Goal: Information Seeking & Learning: Check status

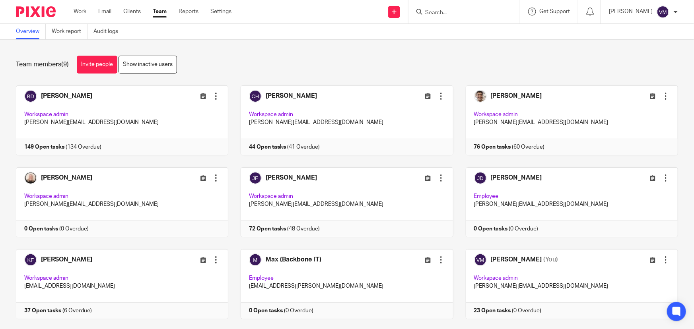
click at [159, 9] on link "Team" at bounding box center [160, 12] width 14 height 8
click at [114, 31] on link "Audit logs" at bounding box center [108, 32] width 31 height 16
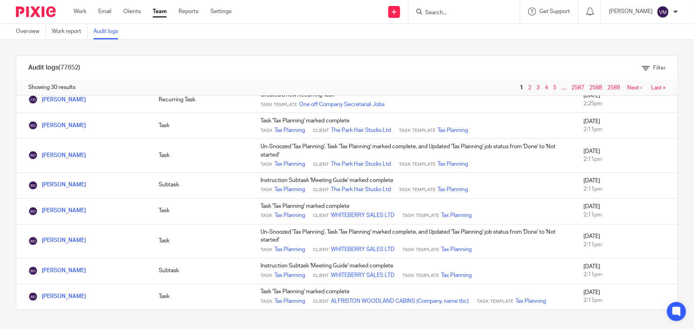
scroll to position [770, 0]
click at [158, 10] on link "Team" at bounding box center [160, 12] width 14 height 8
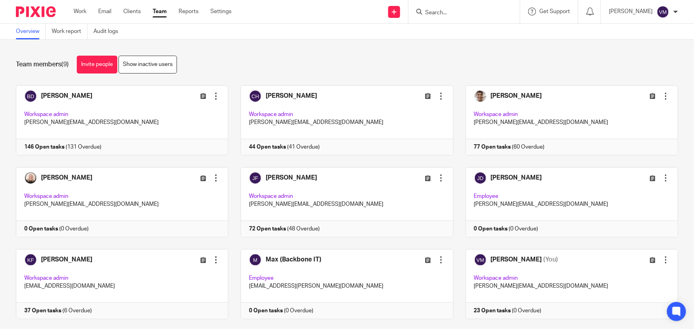
click at [464, 12] on input "Search" at bounding box center [460, 13] width 72 height 7
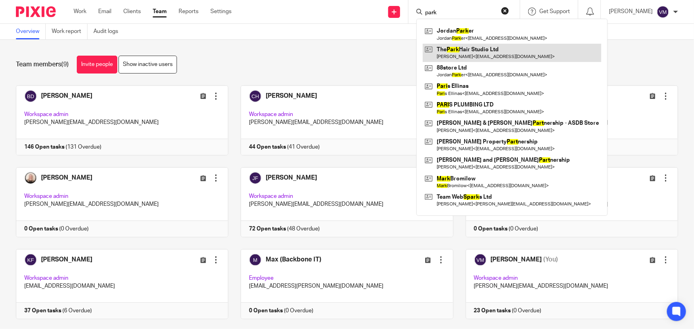
type input "park"
click at [483, 51] on link at bounding box center [512, 53] width 178 height 18
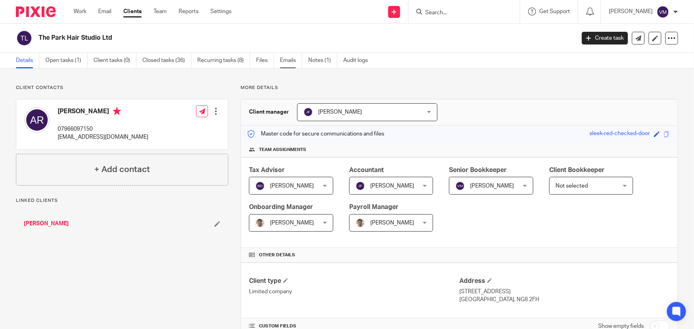
click at [286, 60] on link "Emails" at bounding box center [291, 61] width 22 height 16
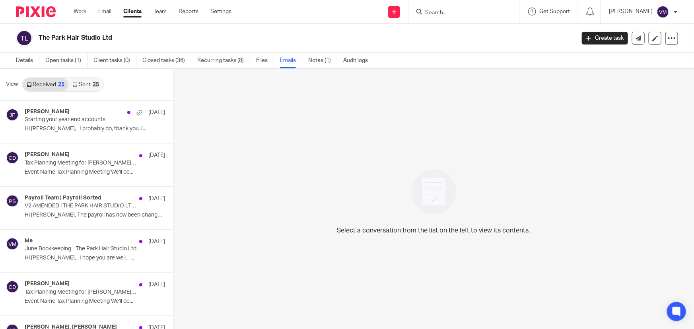
click at [80, 82] on link "Sent 25" at bounding box center [85, 84] width 34 height 13
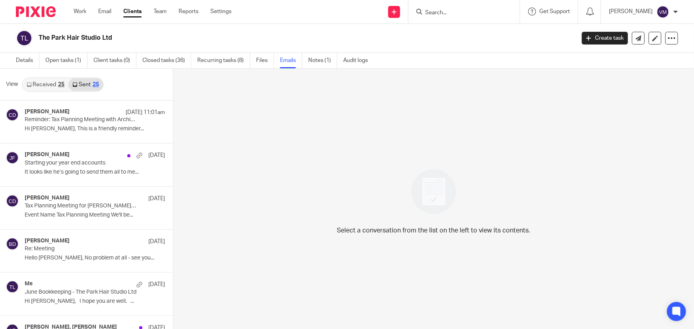
scroll to position [1, 0]
click at [54, 83] on link "Received 25" at bounding box center [46, 84] width 46 height 13
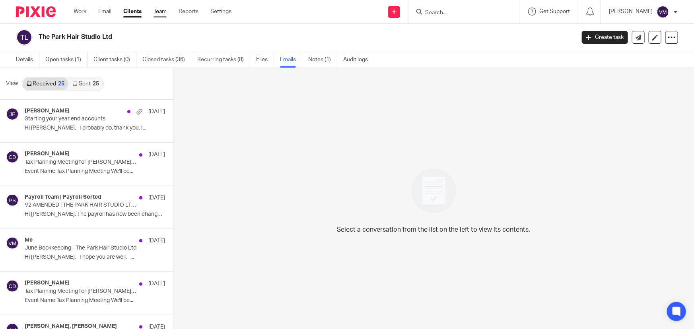
click at [159, 8] on link "Team" at bounding box center [159, 12] width 13 height 8
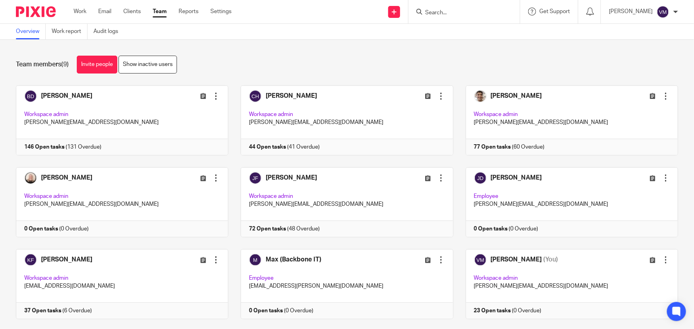
click at [449, 12] on input "Search" at bounding box center [460, 13] width 72 height 7
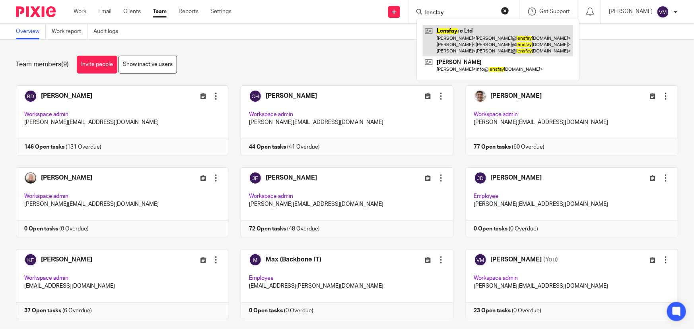
type input "lensfay"
click at [464, 37] on link at bounding box center [498, 40] width 150 height 31
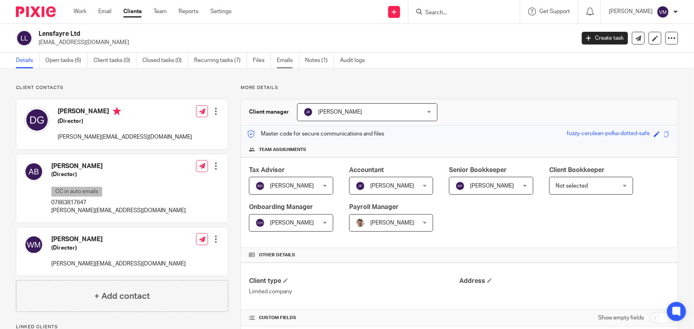
click at [292, 58] on link "Emails" at bounding box center [288, 61] width 22 height 16
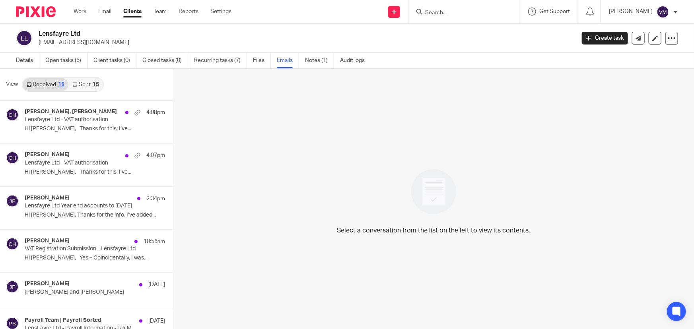
click at [80, 84] on link "Sent 15" at bounding box center [85, 84] width 34 height 13
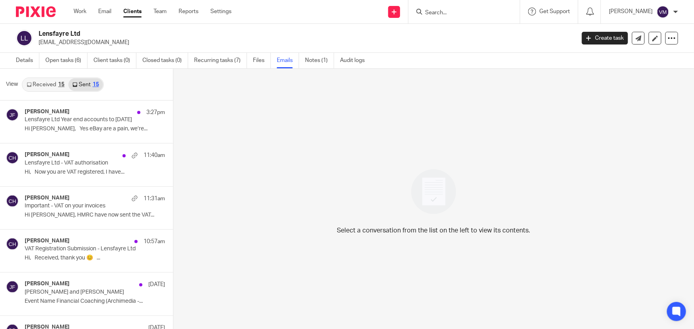
scroll to position [1, 0]
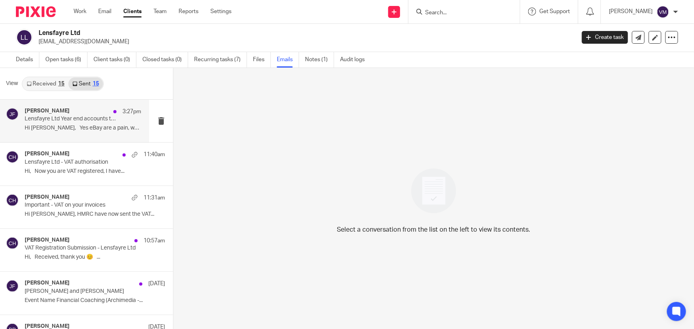
click at [62, 118] on p "Lensfayre Ltd Year end accounts to 31st December 2024" at bounding box center [71, 119] width 93 height 7
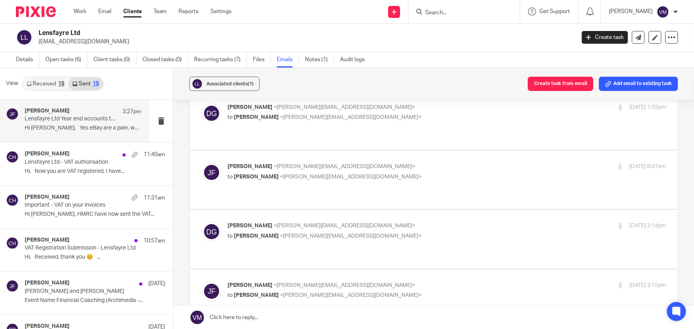
scroll to position [1337, 0]
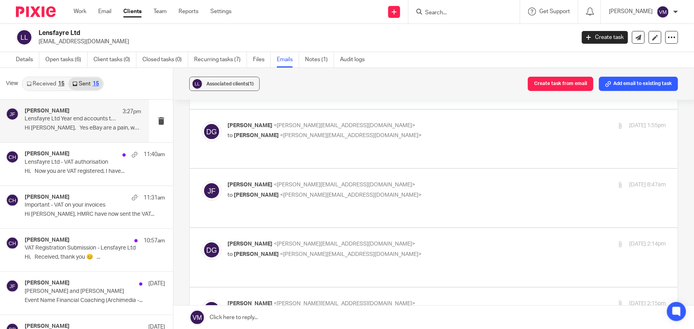
checkbox input "true"
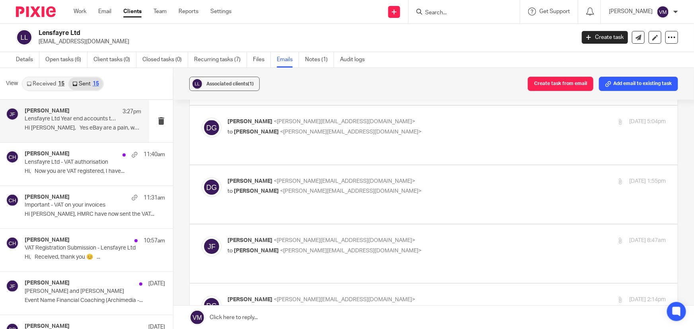
scroll to position [1265, 0]
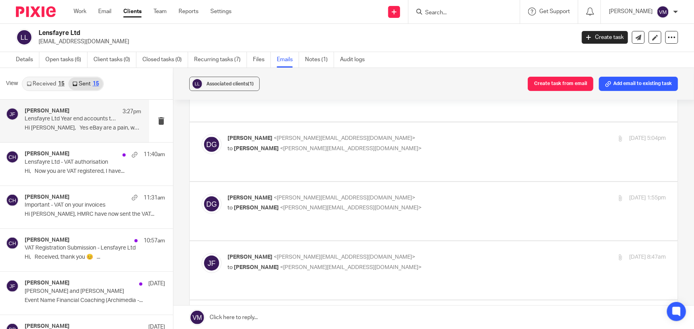
click at [45, 82] on link "Received 15" at bounding box center [46, 84] width 46 height 13
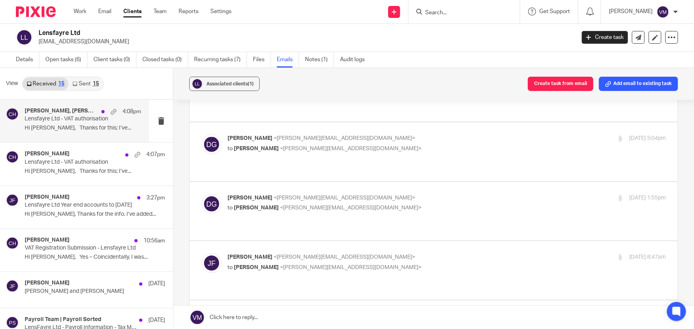
click at [46, 117] on p "Lensfayre Ltd - VAT authorisation" at bounding box center [71, 119] width 93 height 7
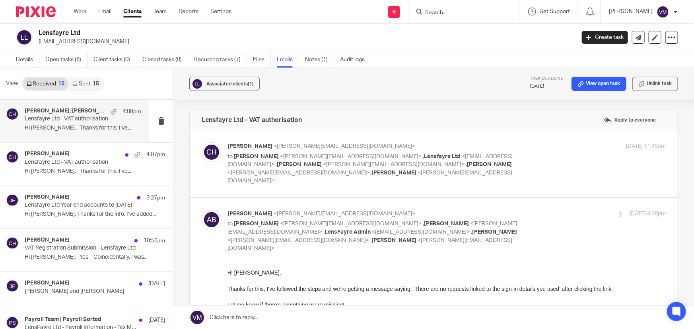
scroll to position [0, 0]
click at [543, 153] on div "Chloe Hooton <chloe@archimediaaccounts.co.uk> to Daniel Giannopoulos <dan@lensf…" at bounding box center [446, 163] width 438 height 43
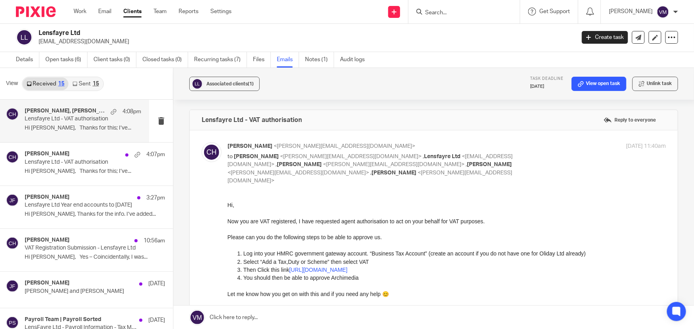
click at [543, 146] on div "14 Aug 2025 11:40am" at bounding box center [593, 146] width 146 height 8
checkbox input "false"
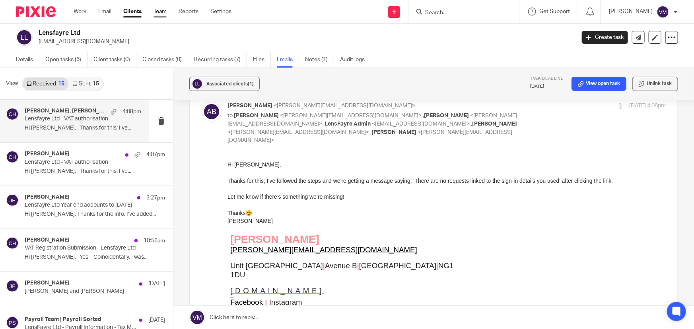
click at [155, 8] on link "Team" at bounding box center [159, 12] width 13 height 8
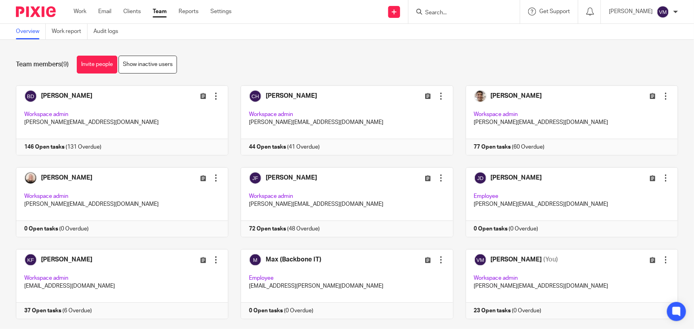
click at [466, 16] on input "Search" at bounding box center [460, 13] width 72 height 7
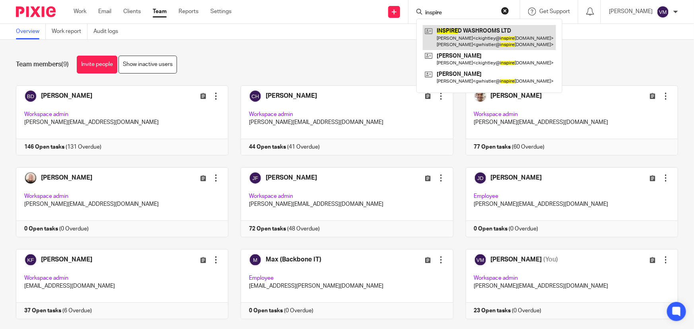
type input "inspire"
click at [469, 32] on link at bounding box center [489, 37] width 133 height 25
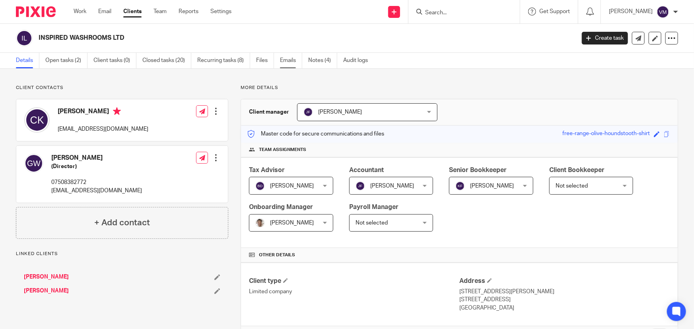
click at [290, 60] on link "Emails" at bounding box center [291, 61] width 22 height 16
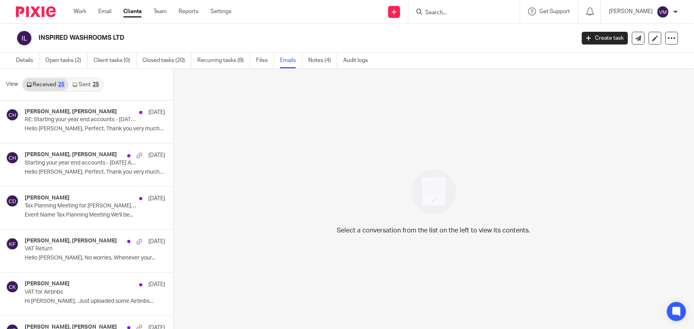
click at [80, 83] on link "Sent 25" at bounding box center [85, 84] width 34 height 13
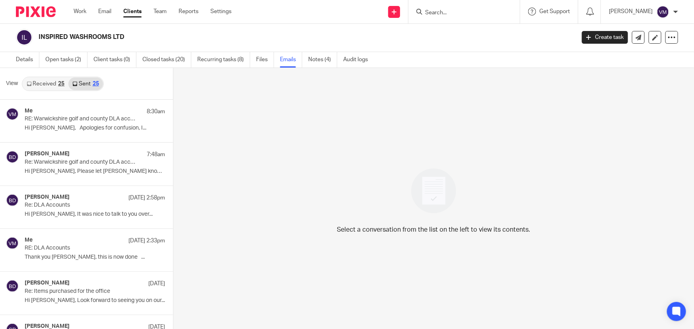
click at [446, 13] on input "Search" at bounding box center [460, 13] width 72 height 7
click at [439, 10] on input "Search" at bounding box center [460, 13] width 72 height 7
click at [456, 12] on input "Search" at bounding box center [460, 13] width 72 height 7
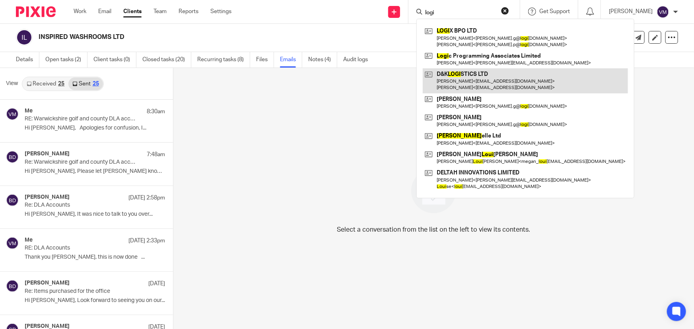
type input "logi"
click at [488, 80] on link at bounding box center [525, 80] width 205 height 25
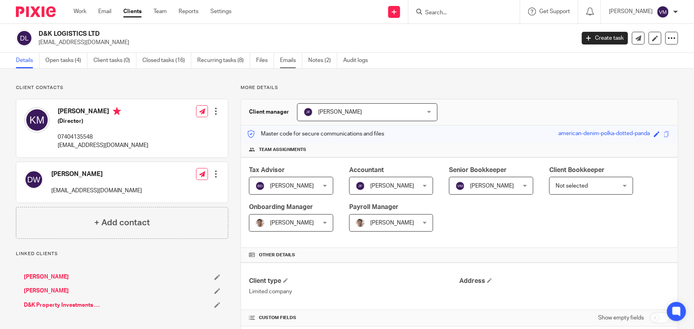
click at [289, 64] on link "Emails" at bounding box center [291, 61] width 22 height 16
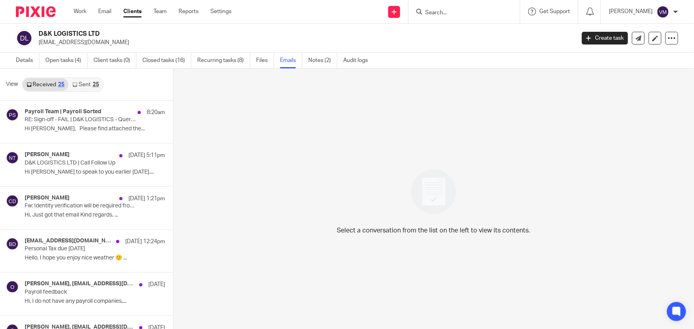
click at [82, 84] on link "Sent 25" at bounding box center [85, 84] width 34 height 13
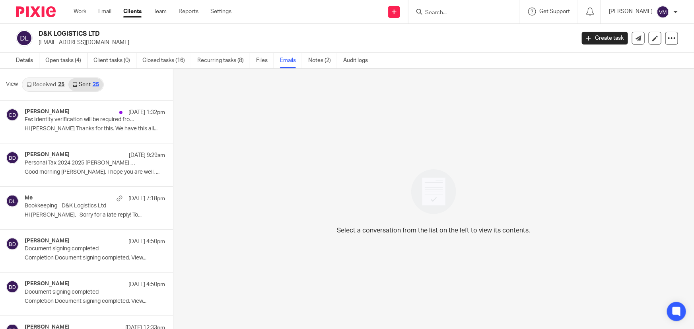
scroll to position [1, 0]
click at [48, 85] on link "Received 25" at bounding box center [46, 84] width 46 height 13
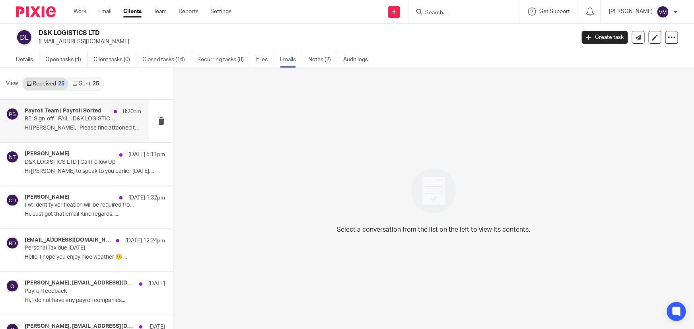
scroll to position [0, 0]
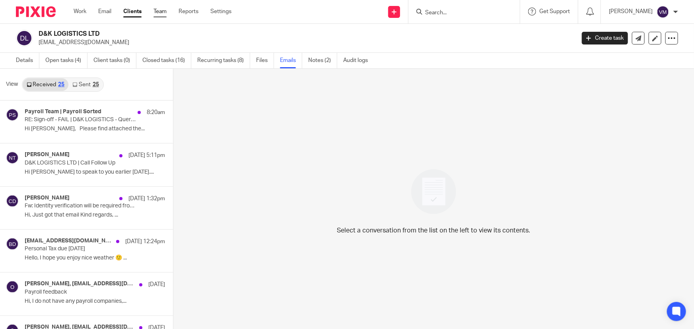
click at [162, 11] on link "Team" at bounding box center [159, 12] width 13 height 8
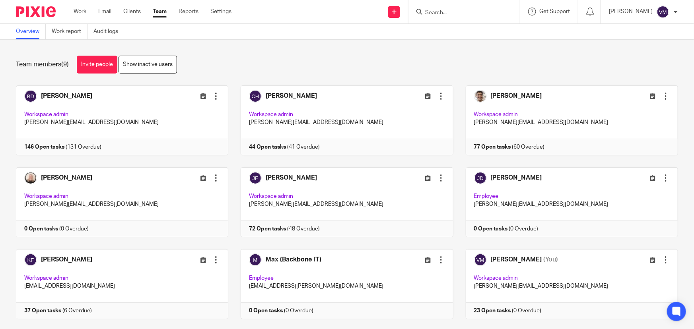
click at [437, 10] on input "Search" at bounding box center [460, 13] width 72 height 7
type input "round"
click at [485, 35] on link at bounding box center [491, 34] width 136 height 18
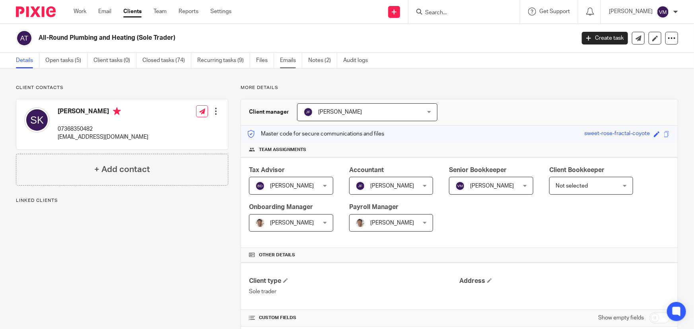
click at [289, 58] on link "Emails" at bounding box center [291, 61] width 22 height 16
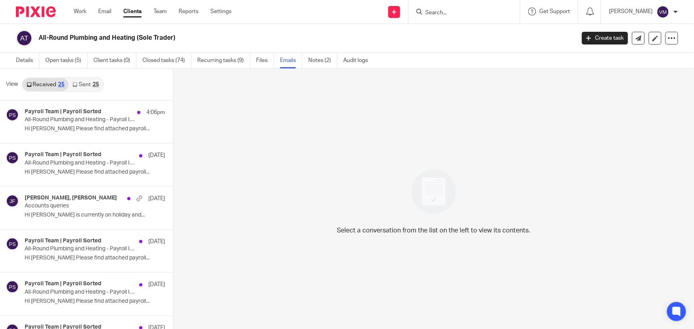
click at [83, 83] on link "Sent 25" at bounding box center [85, 84] width 34 height 13
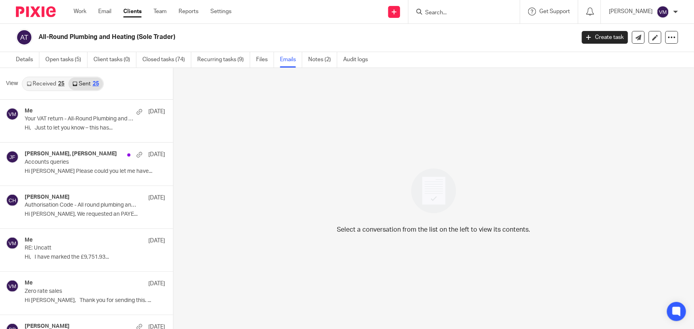
click at [56, 85] on link "Received 25" at bounding box center [46, 84] width 46 height 13
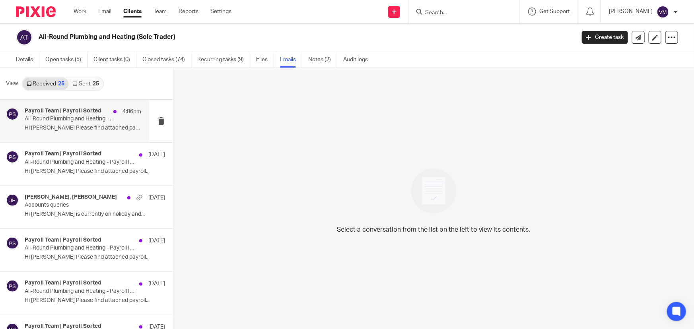
scroll to position [0, 0]
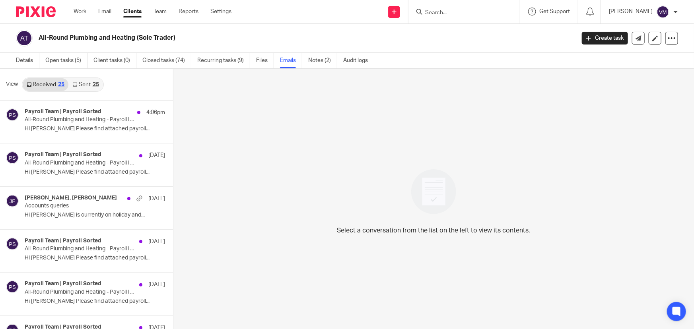
click at [469, 15] on input "Search" at bounding box center [460, 13] width 72 height 7
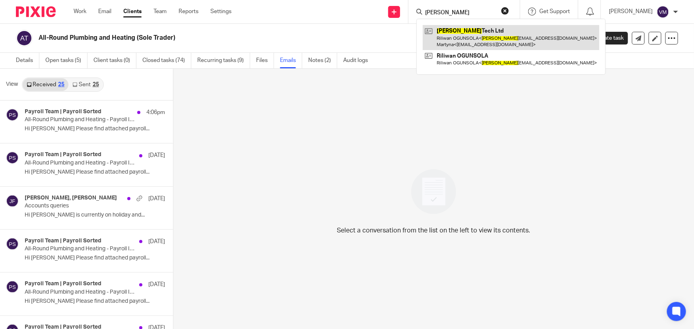
type input "rao"
click at [468, 33] on link at bounding box center [511, 37] width 177 height 25
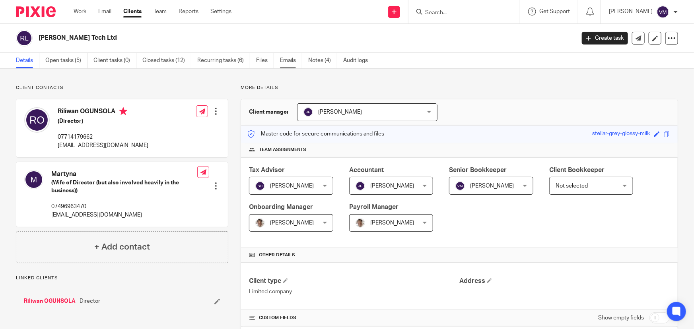
click at [291, 62] on link "Emails" at bounding box center [291, 61] width 22 height 16
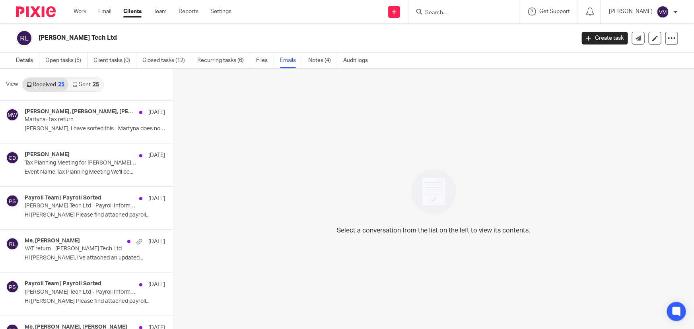
click at [88, 81] on link "Sent 25" at bounding box center [85, 84] width 34 height 13
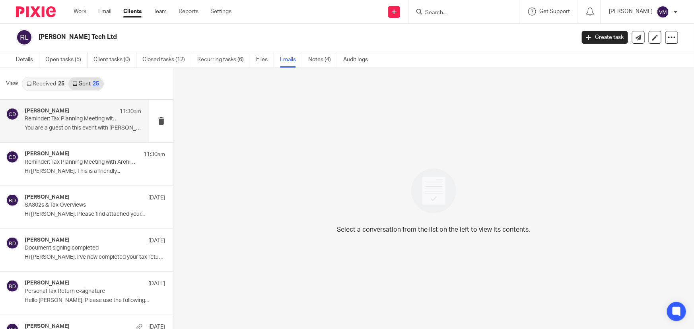
click at [81, 113] on div "Chris Demetriou 11:30am" at bounding box center [83, 112] width 116 height 8
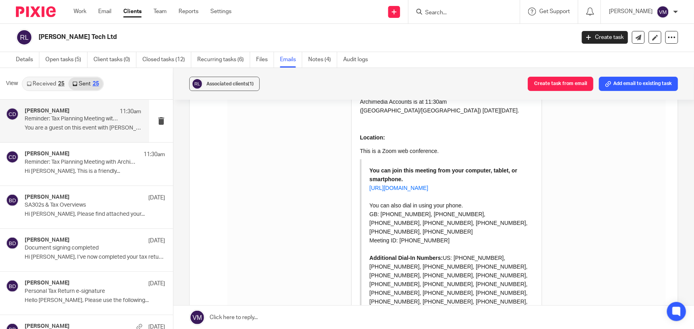
scroll to position [217, 0]
click at [164, 12] on link "Team" at bounding box center [159, 12] width 13 height 8
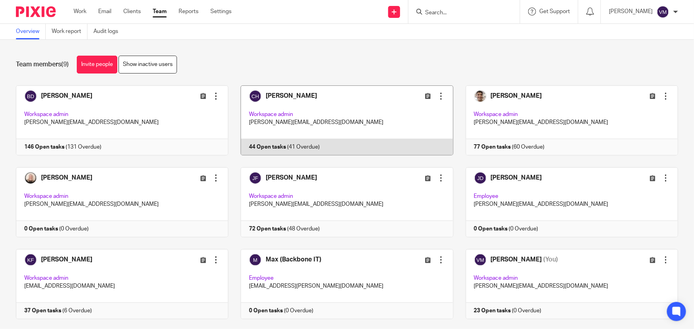
scroll to position [17, 0]
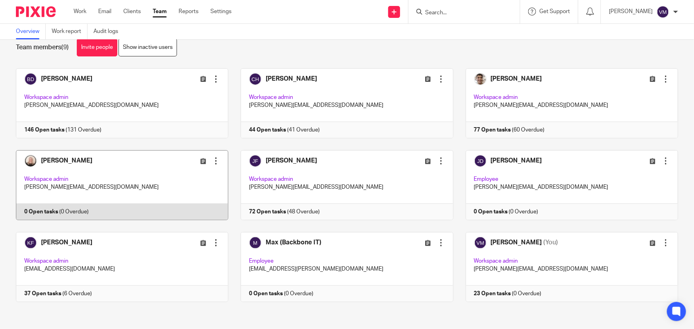
click at [202, 195] on link at bounding box center [116, 185] width 225 height 70
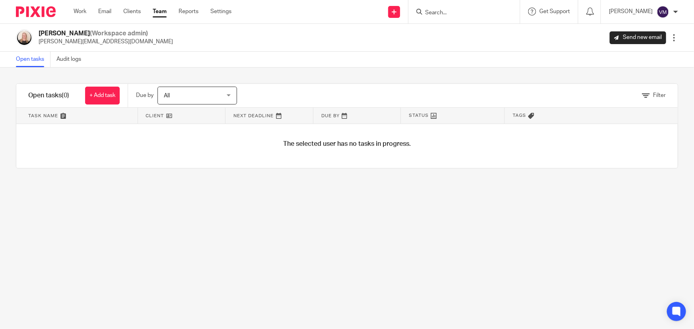
click at [160, 11] on link "Team" at bounding box center [160, 12] width 14 height 8
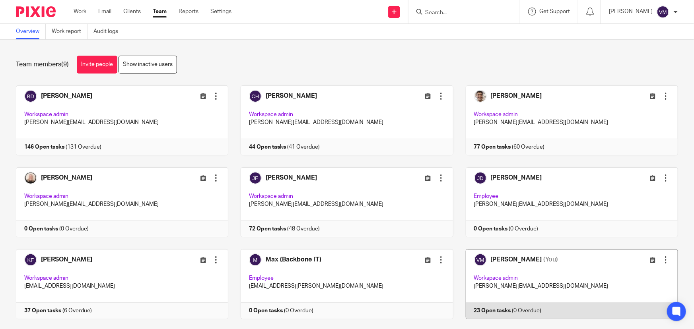
click at [594, 310] on link at bounding box center [565, 284] width 225 height 70
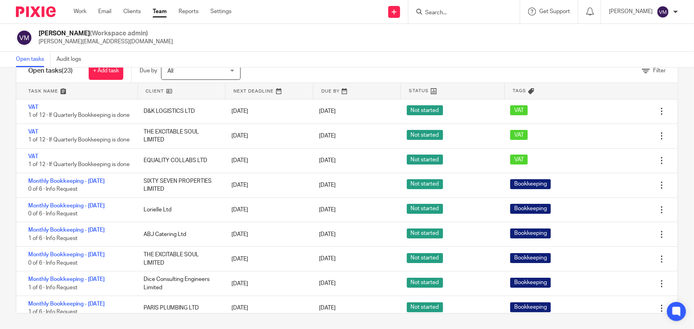
click at [158, 12] on link "Team" at bounding box center [160, 12] width 14 height 8
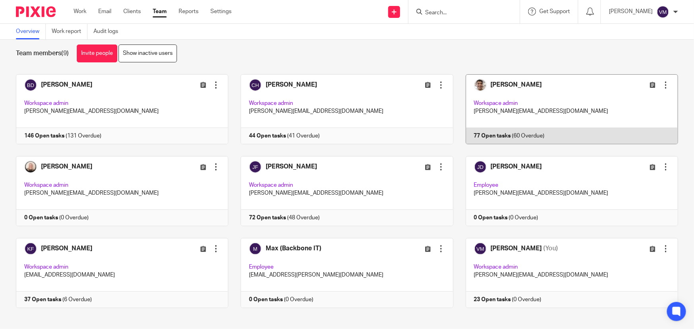
scroll to position [17, 0]
